Goal: Task Accomplishment & Management: Complete application form

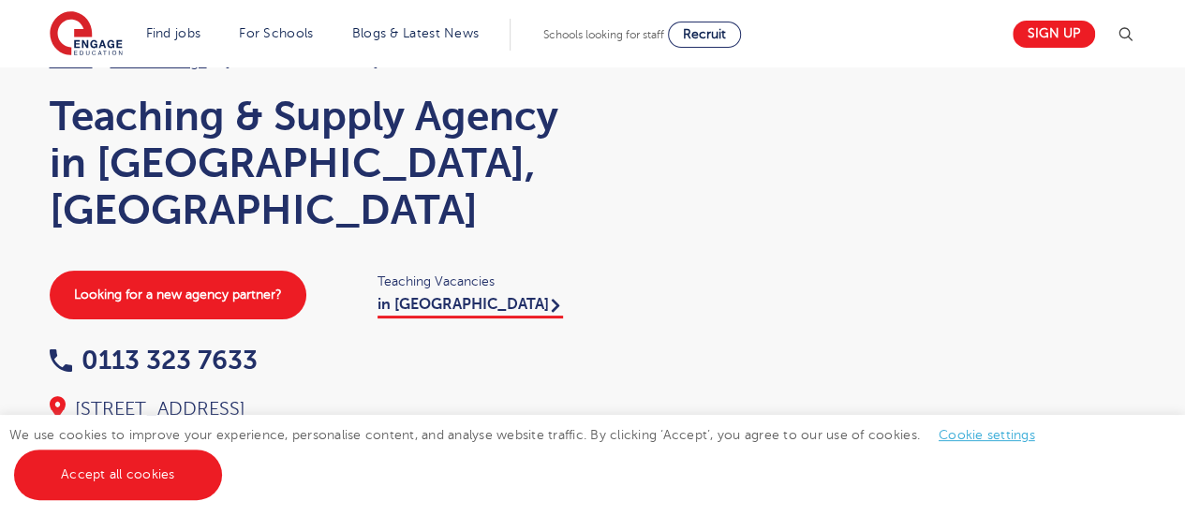
scroll to position [79, 0]
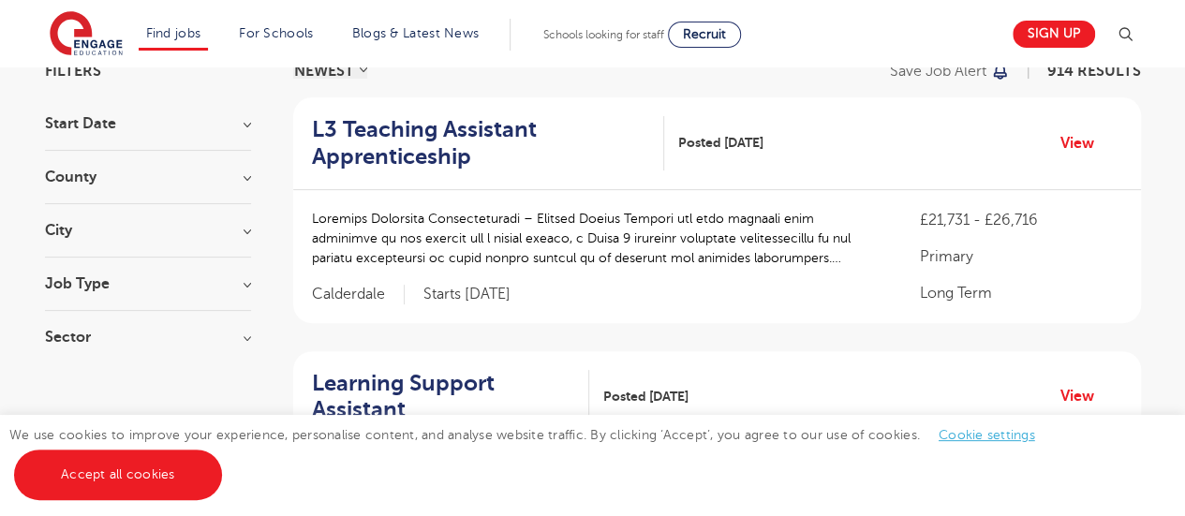
scroll to position [418, 0]
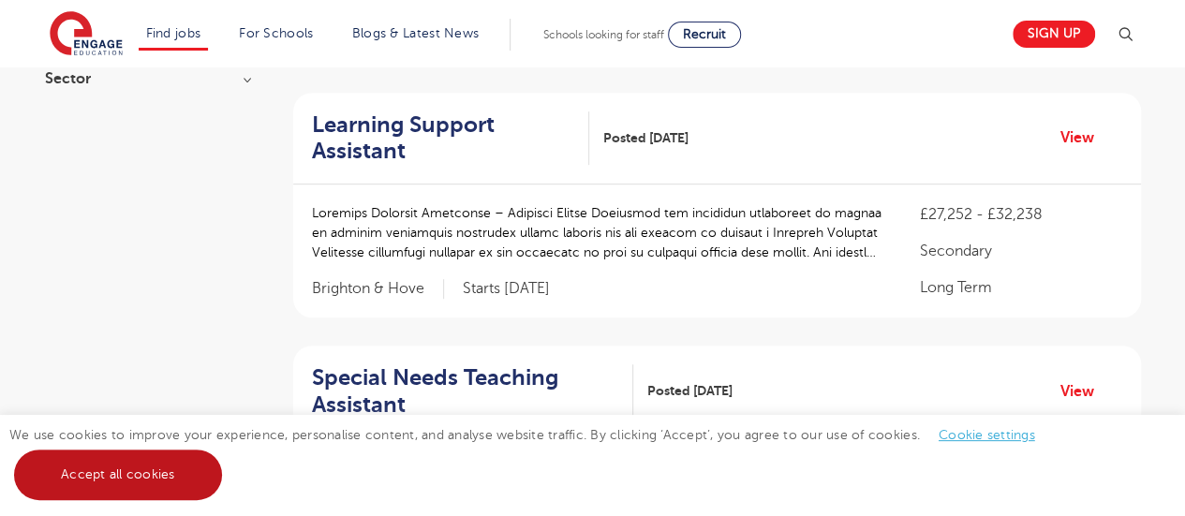
click at [187, 480] on link "Accept all cookies" at bounding box center [118, 474] width 208 height 51
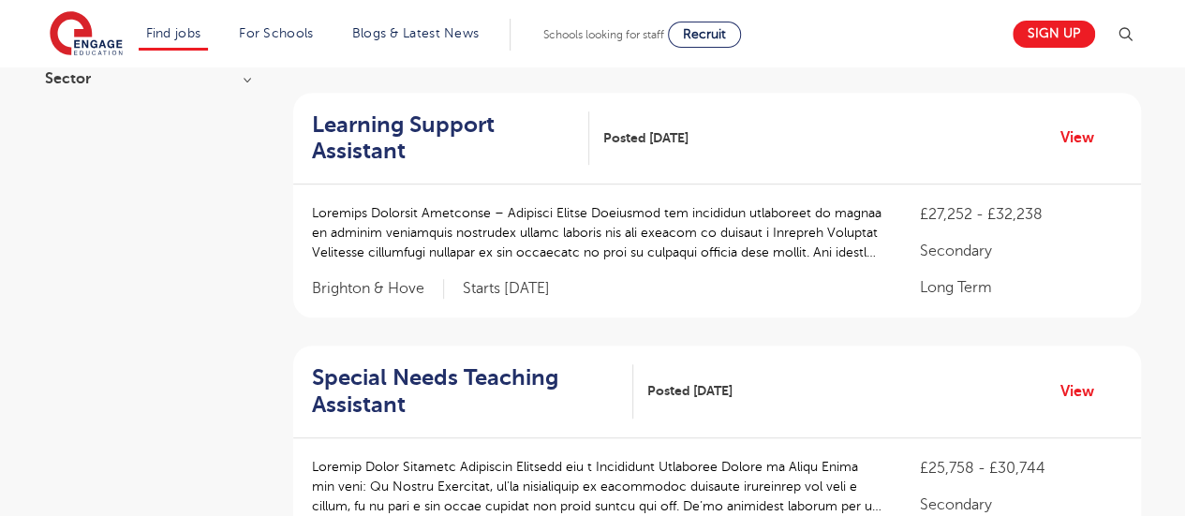
scroll to position [0, 0]
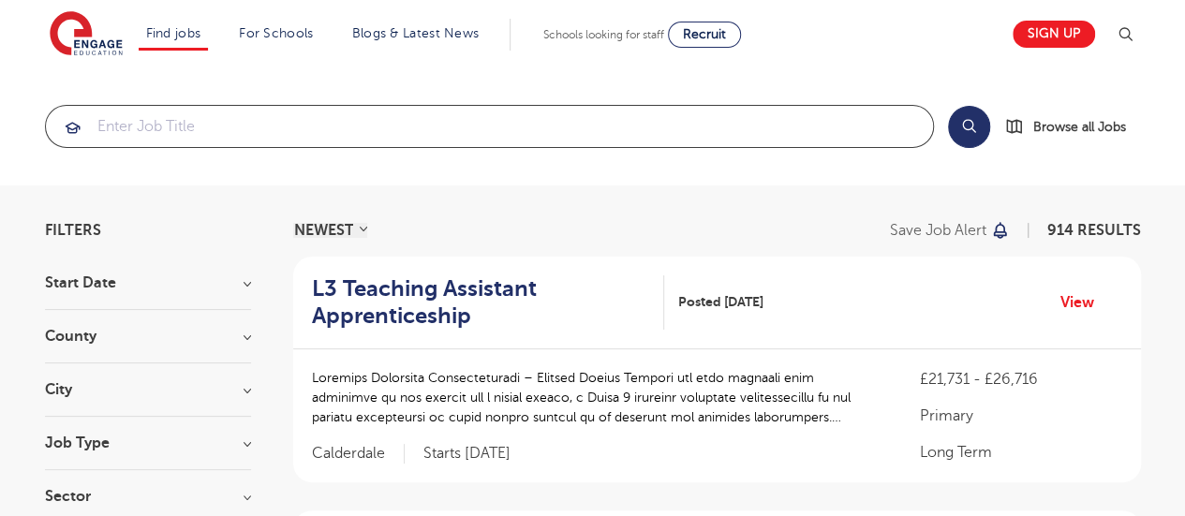
click at [300, 119] on input "search" at bounding box center [489, 126] width 887 height 41
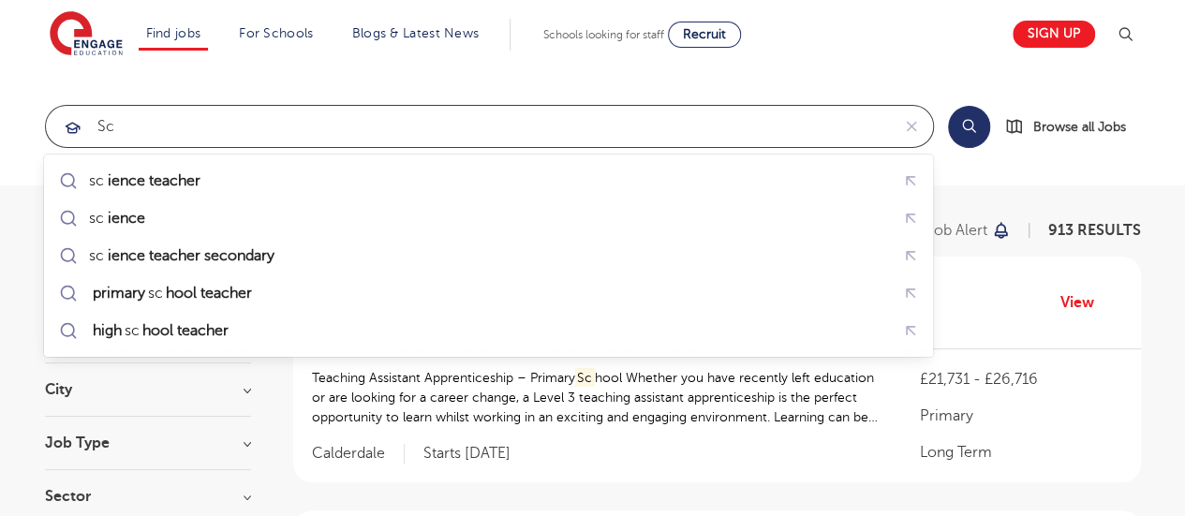
type input "s"
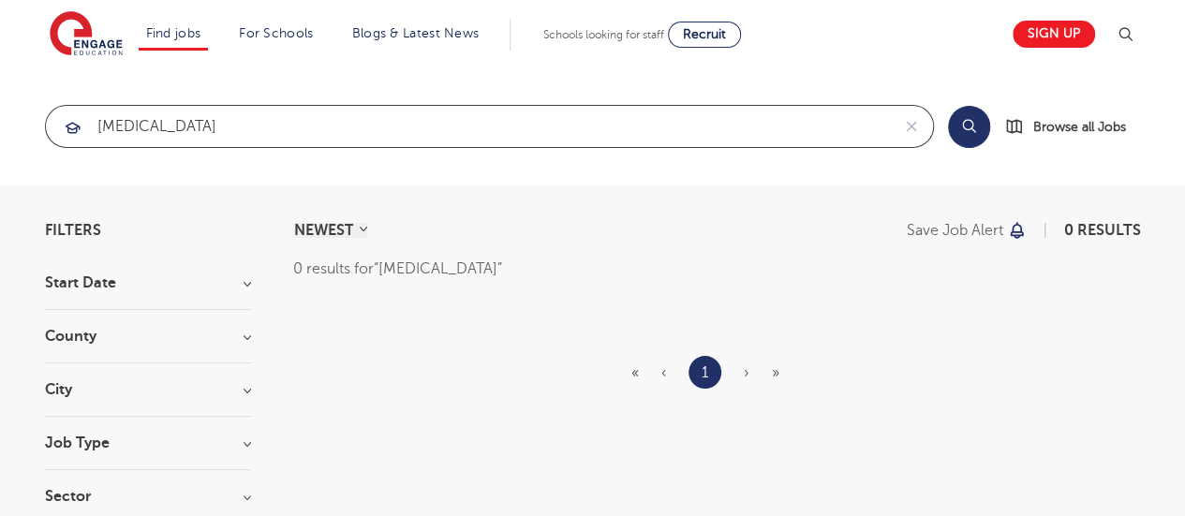
click button "Submit" at bounding box center [0, 0] width 0 height 0
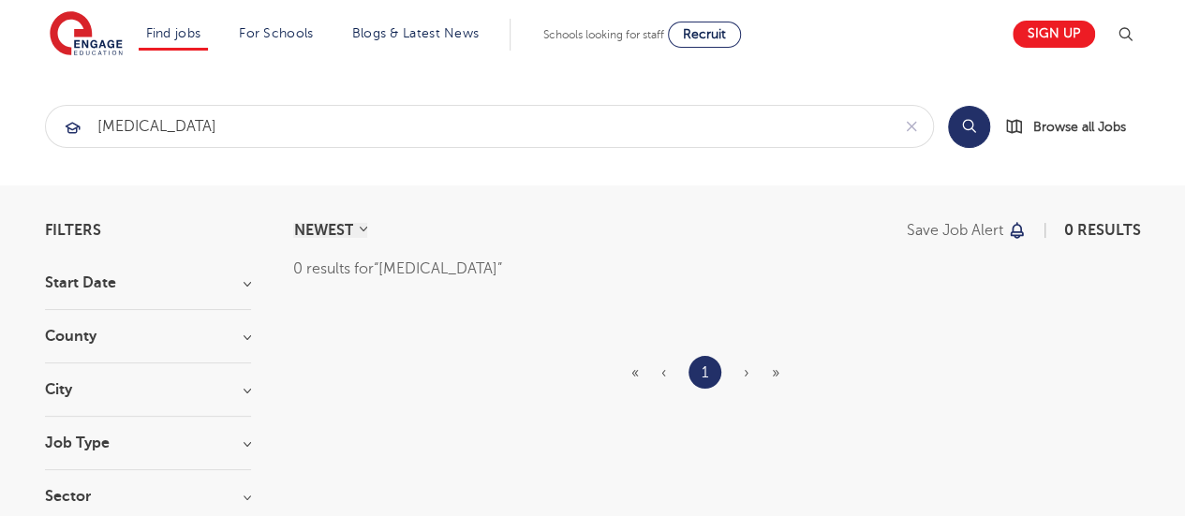
click at [961, 126] on button "Search" at bounding box center [969, 127] width 42 height 42
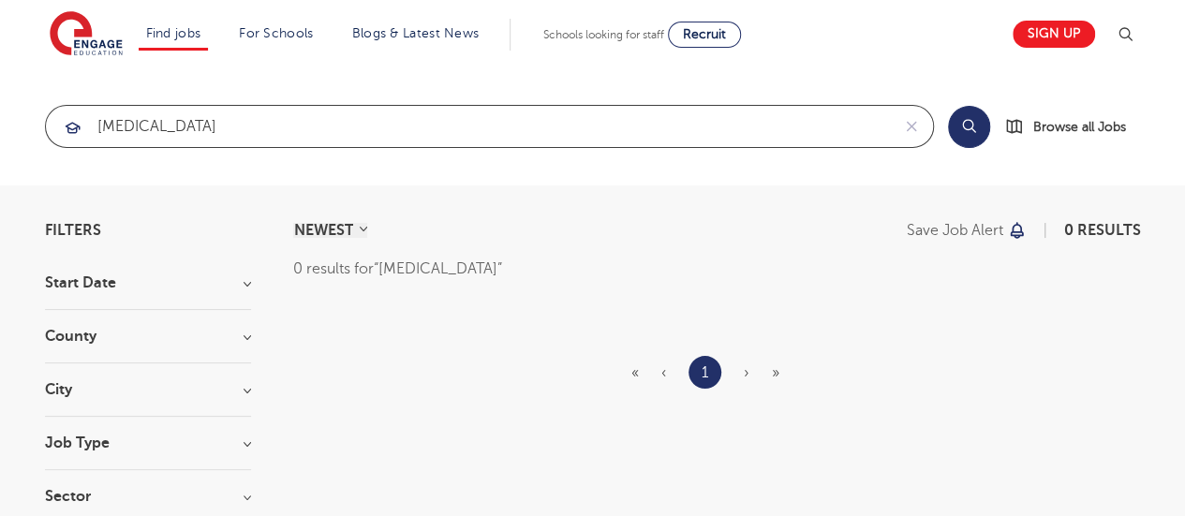
click at [106, 128] on input "lab technician" at bounding box center [468, 126] width 844 height 41
type input "technician"
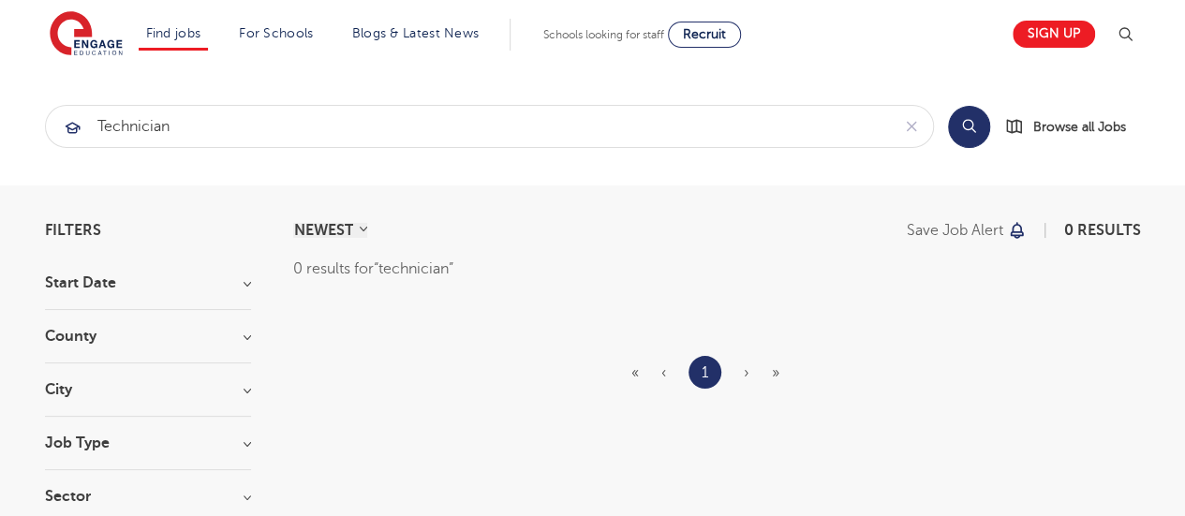
click at [981, 123] on button "Search" at bounding box center [969, 127] width 42 height 42
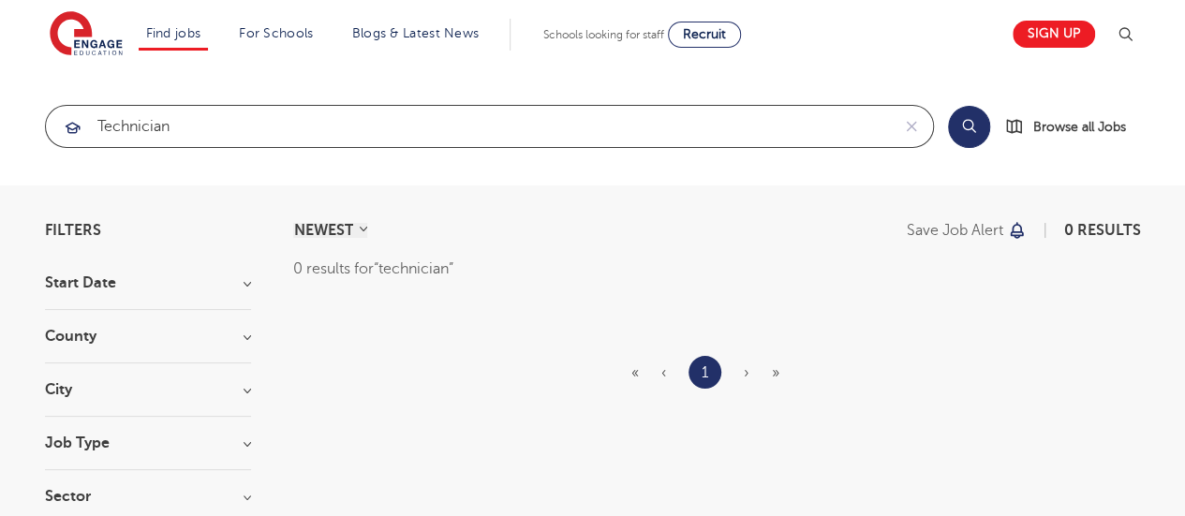
click at [155, 128] on input "technician" at bounding box center [468, 126] width 844 height 41
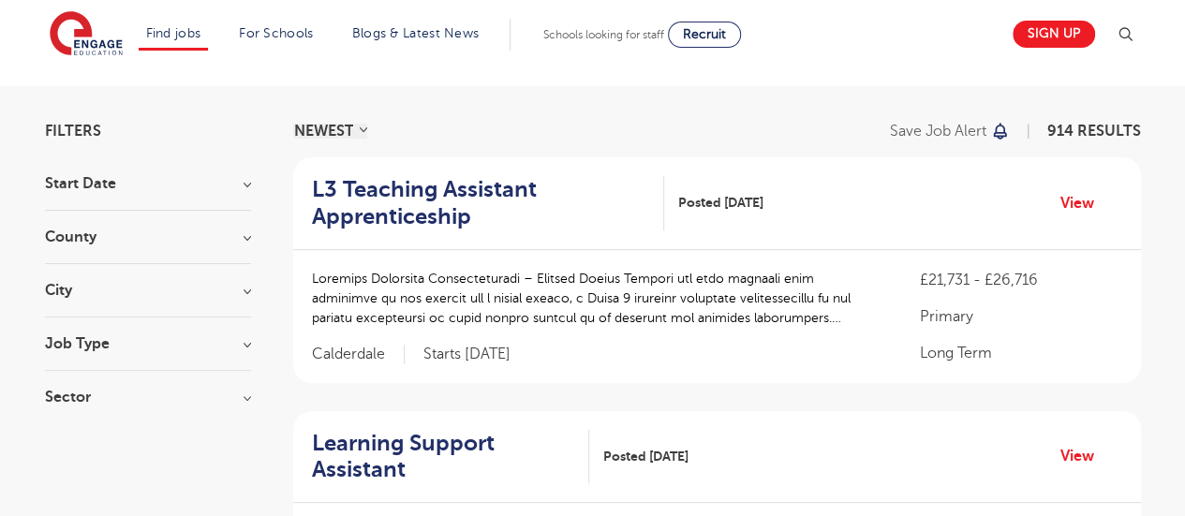
scroll to position [101, 0]
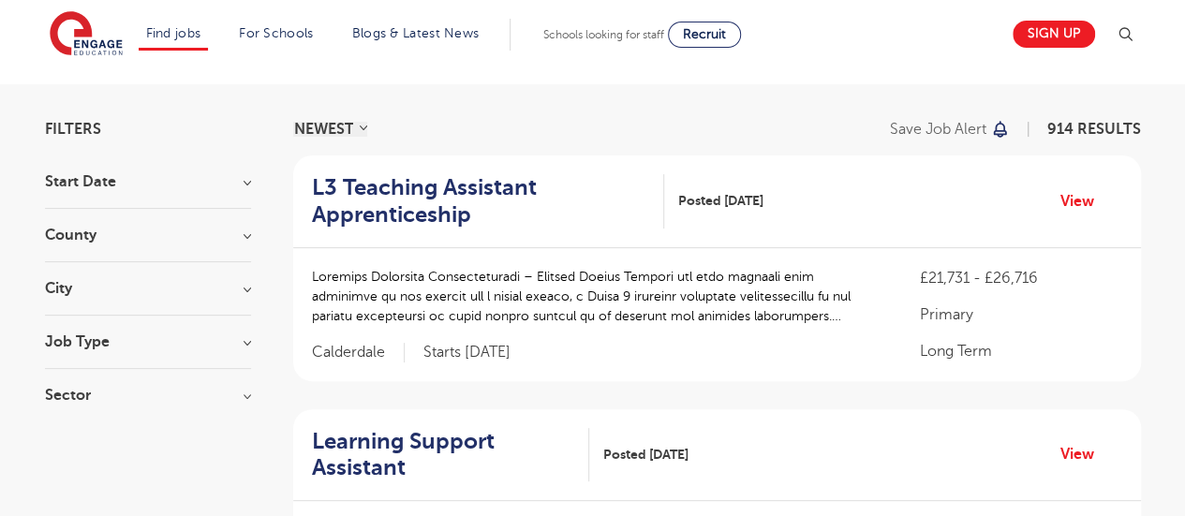
click at [239, 293] on h3 "City" at bounding box center [148, 288] width 206 height 15
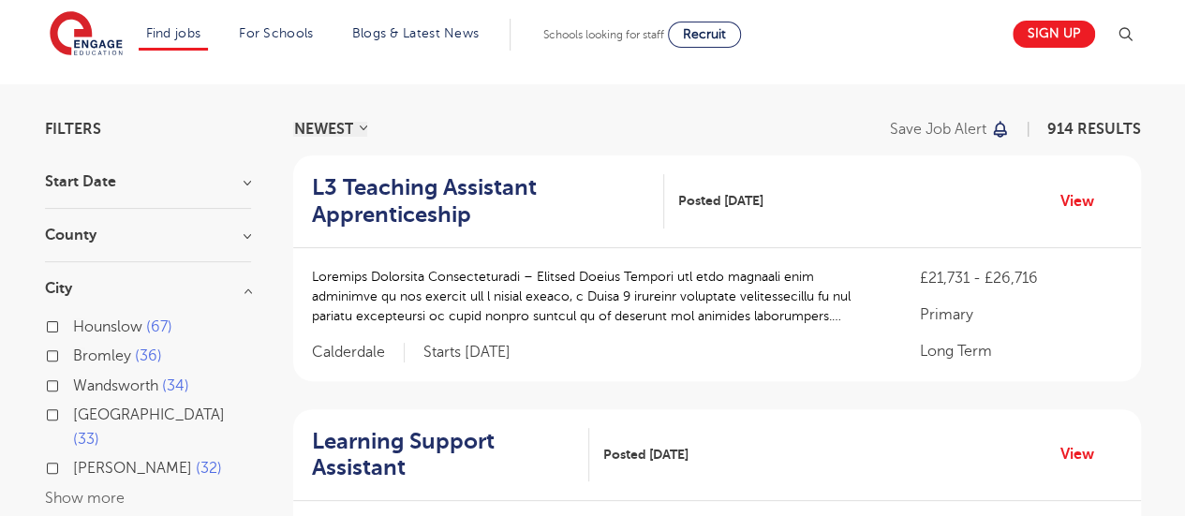
scroll to position [171, 0]
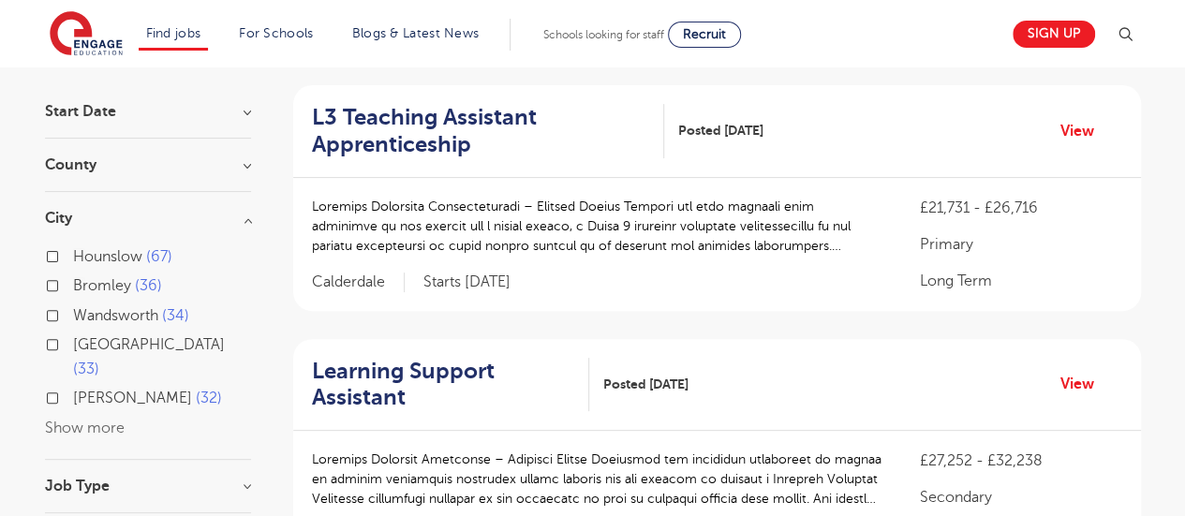
click at [73, 343] on label "Leeds 33" at bounding box center [162, 357] width 178 height 50
click at [73, 343] on input "Leeds 33" at bounding box center [79, 342] width 12 height 12
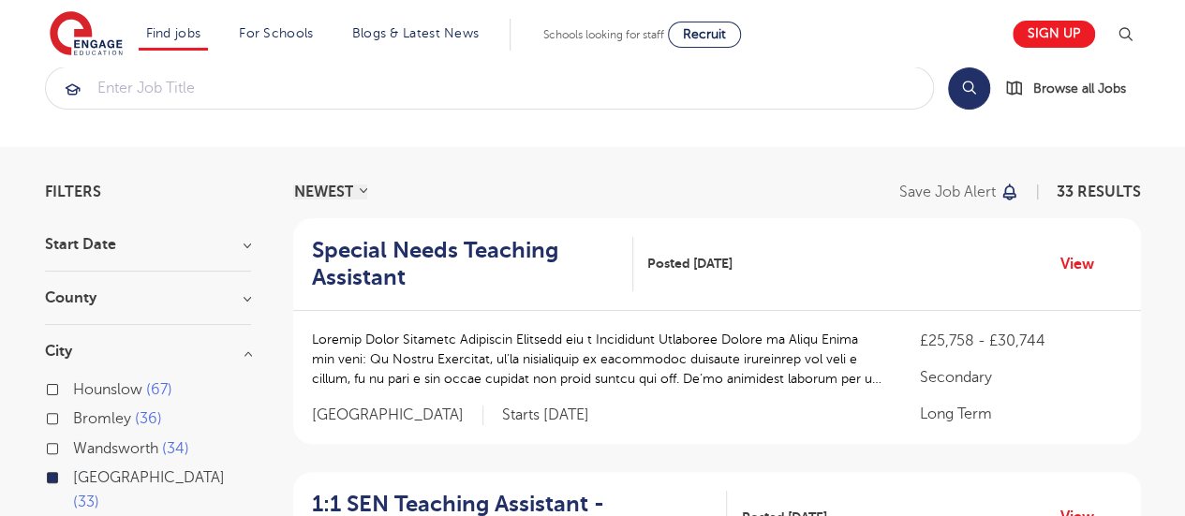
scroll to position [32, 0]
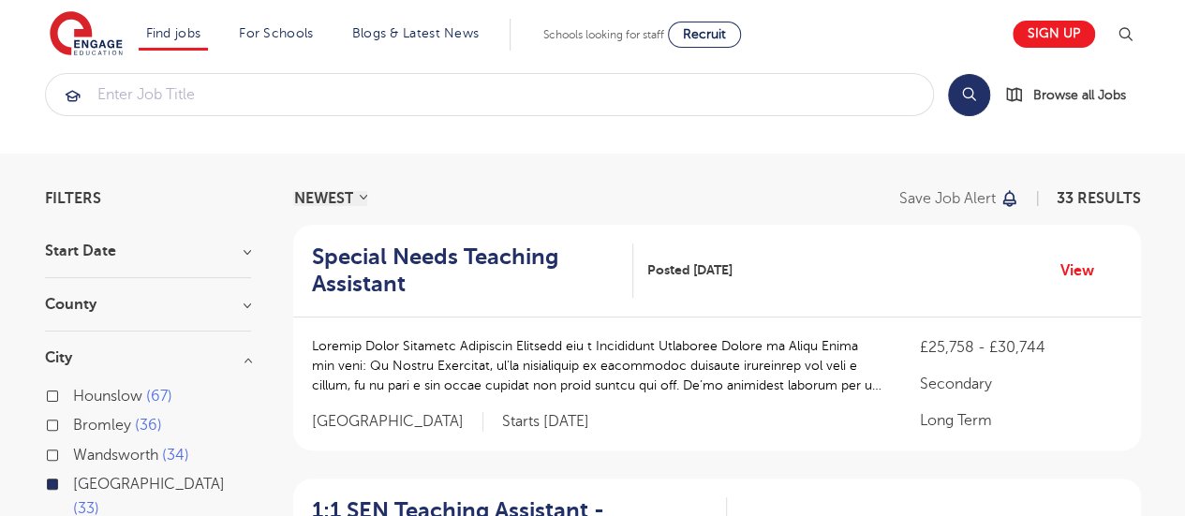
click at [237, 355] on h3 "City" at bounding box center [148, 357] width 206 height 15
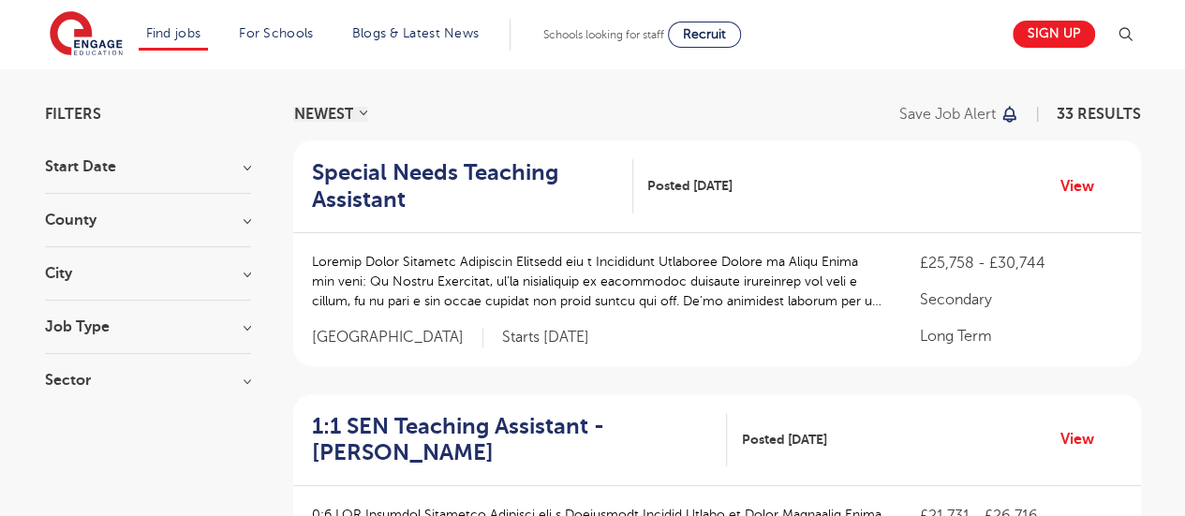
scroll to position [120, 0]
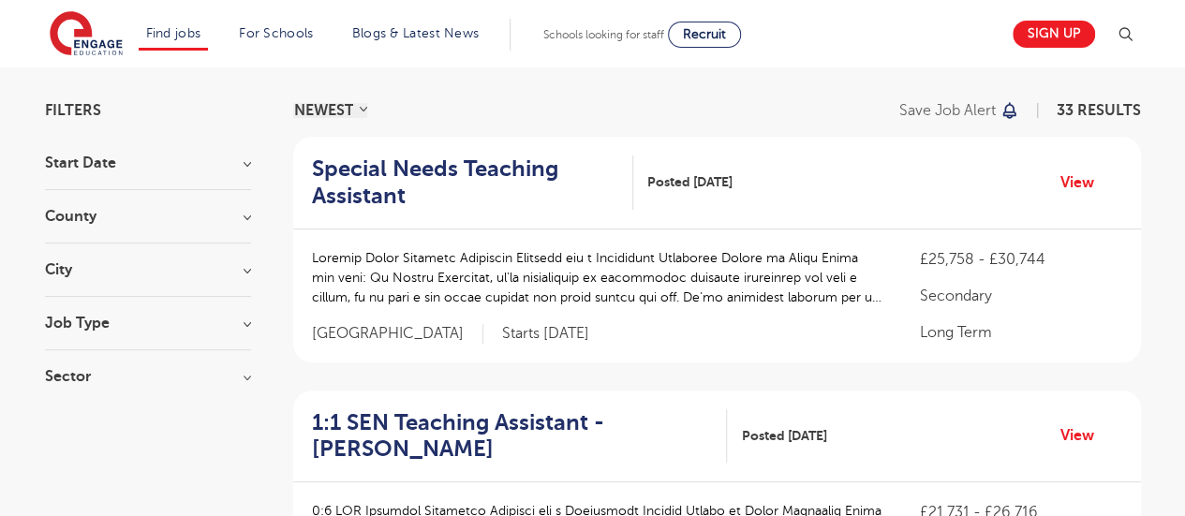
click at [235, 319] on h3 "Job Type" at bounding box center [148, 323] width 206 height 15
click at [218, 370] on h3 "Sector" at bounding box center [148, 376] width 206 height 15
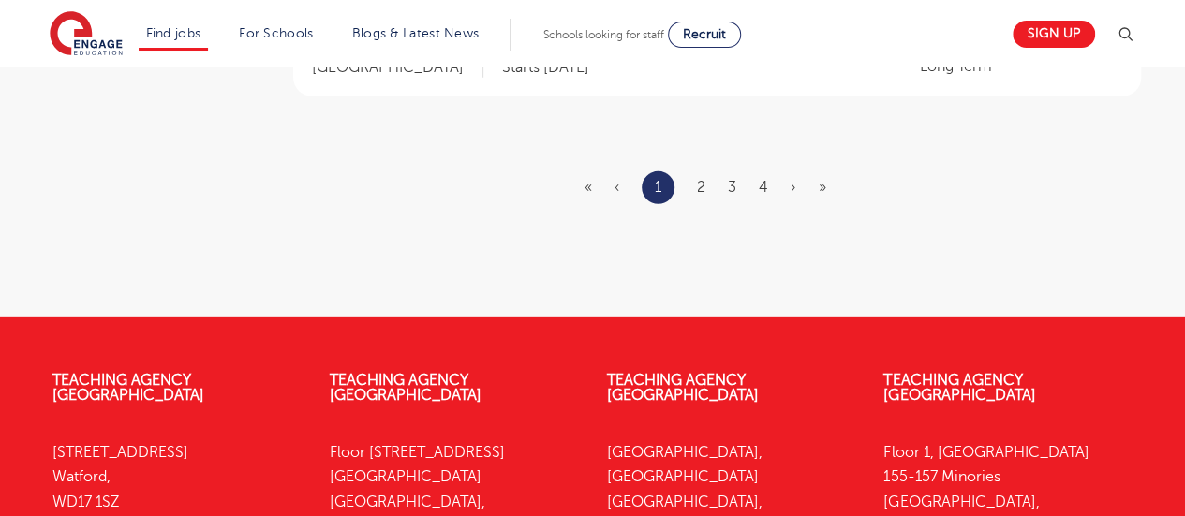
scroll to position [2668, 0]
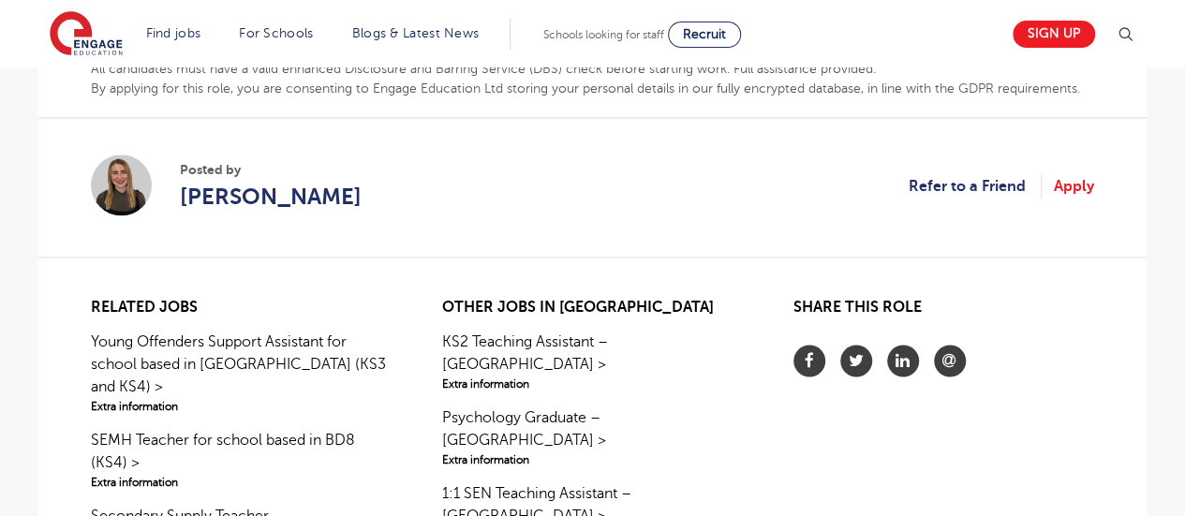
scroll to position [1149, 0]
